Goal: Transaction & Acquisition: Obtain resource

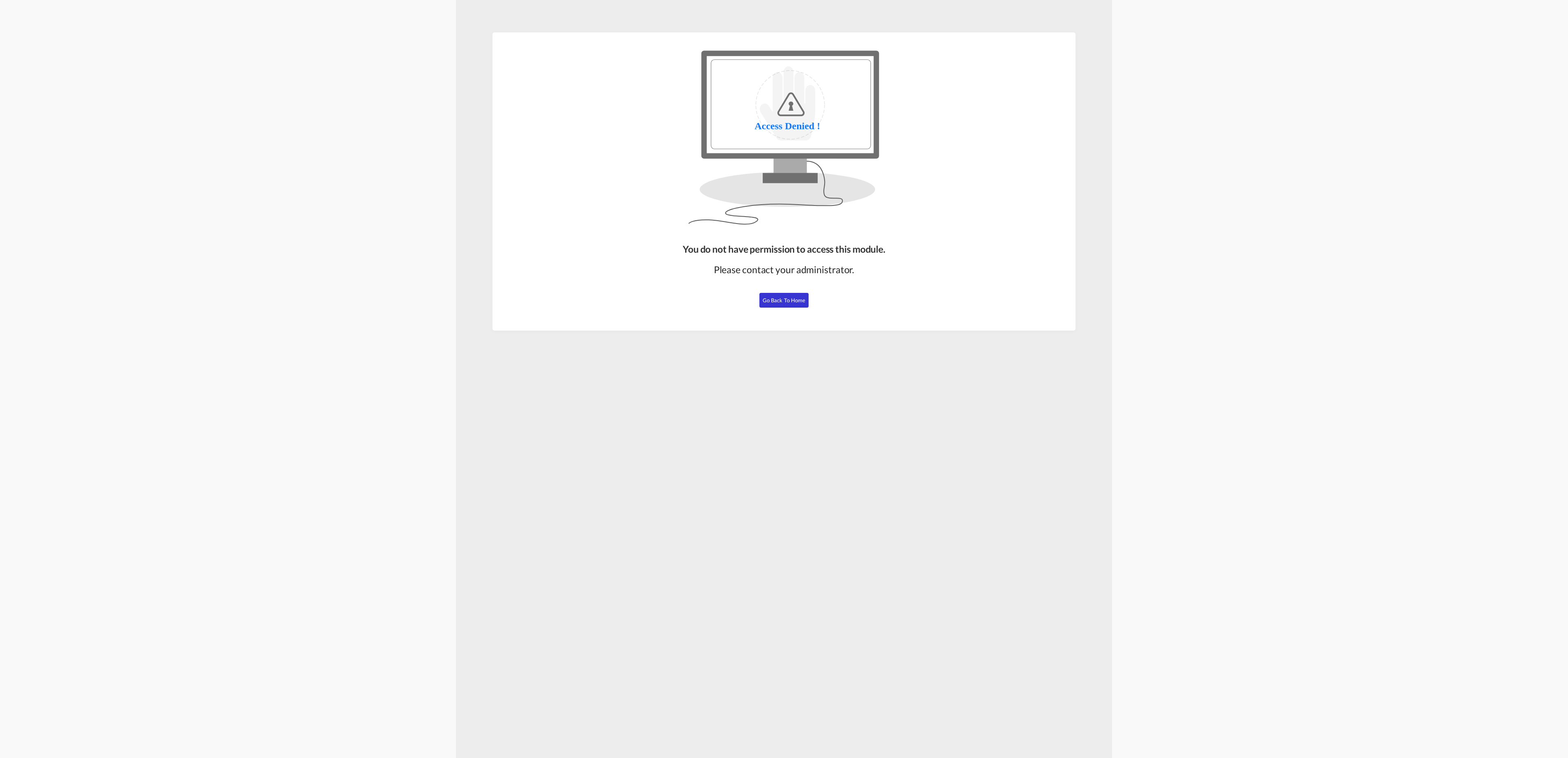
click at [792, 301] on span "Go Back to Home" at bounding box center [784, 300] width 43 height 7
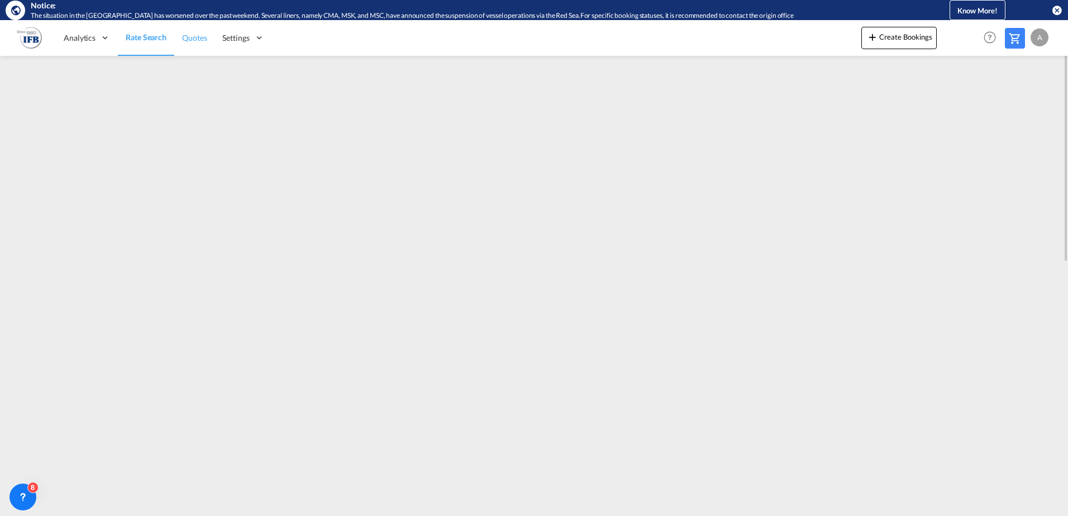
click at [185, 35] on span "Quotes" at bounding box center [194, 37] width 25 height 9
click at [153, 41] on span "Rate Search" at bounding box center [146, 37] width 40 height 9
click at [197, 40] on span "Quotes" at bounding box center [194, 37] width 25 height 9
click at [131, 36] on span "Rate Search" at bounding box center [146, 37] width 40 height 9
click at [156, 46] on link "Rate Search" at bounding box center [146, 38] width 56 height 36
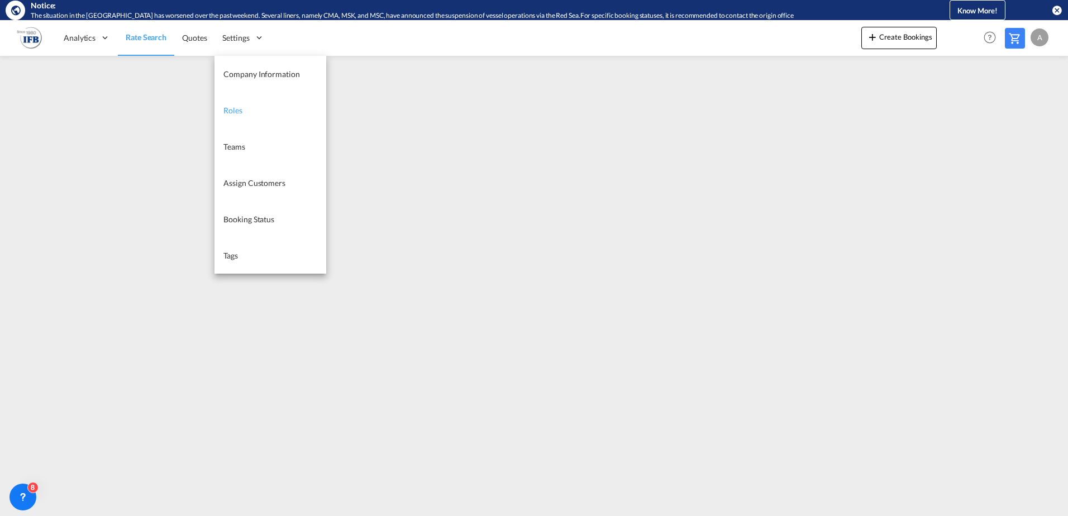
click at [288, 117] on link "Roles" at bounding box center [270, 110] width 112 height 36
select select "10"
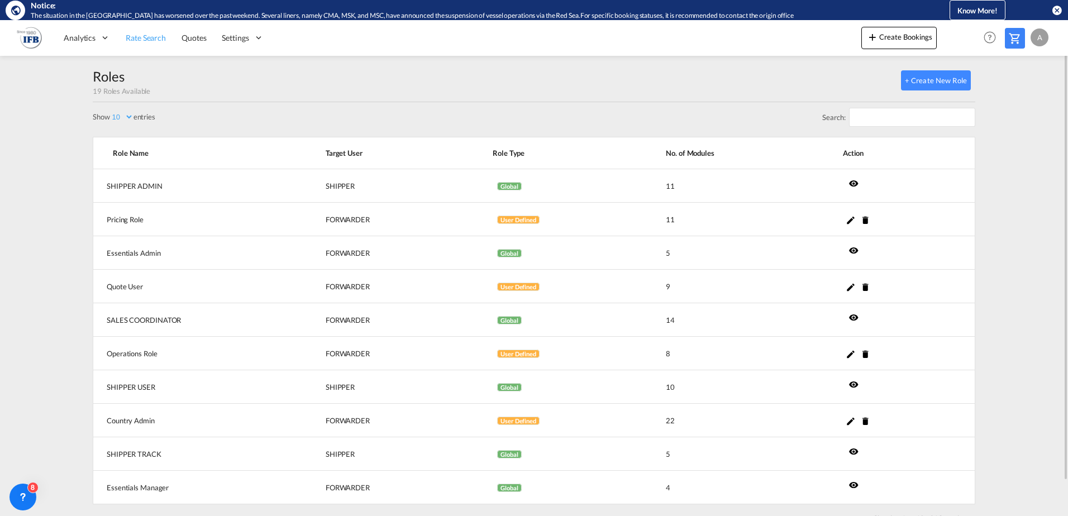
click at [128, 36] on span "Rate Search" at bounding box center [146, 37] width 40 height 9
